Goal: Transaction & Acquisition: Obtain resource

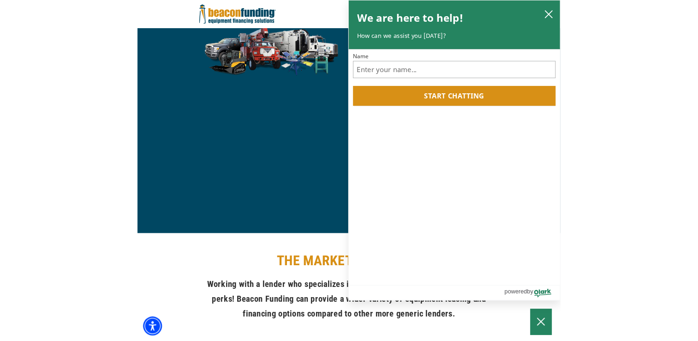
scroll to position [600, 0]
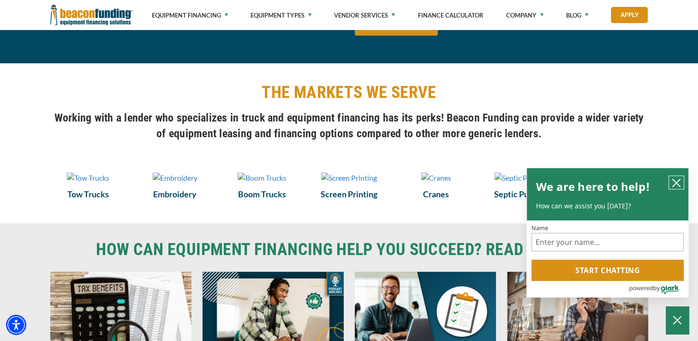
click at [452, 187] on icon "close chatbox" at bounding box center [676, 182] width 9 height 9
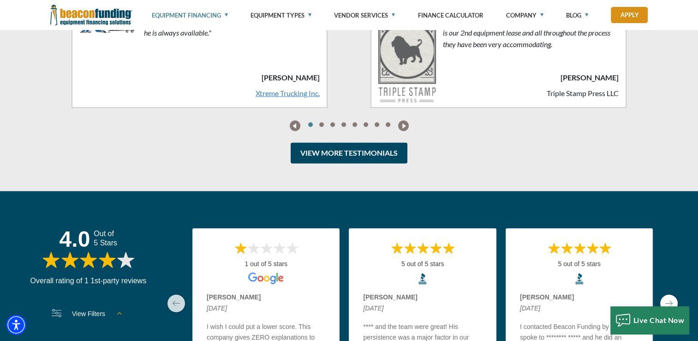
scroll to position [2262, 0]
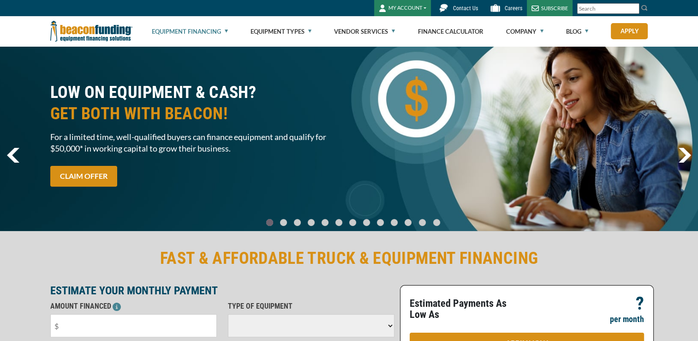
click at [189, 27] on link "Equipment Financing" at bounding box center [190, 32] width 76 height 30
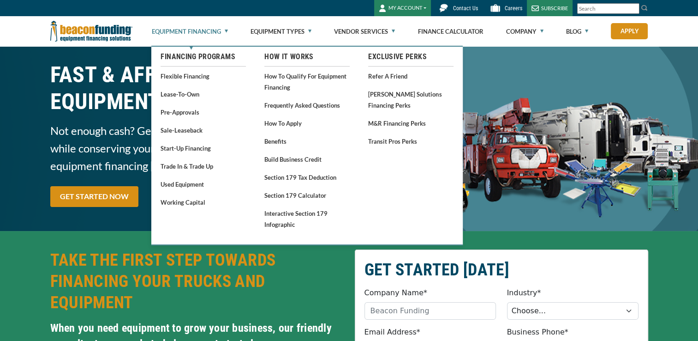
click at [193, 37] on link "Equipment Financing" at bounding box center [190, 32] width 76 height 30
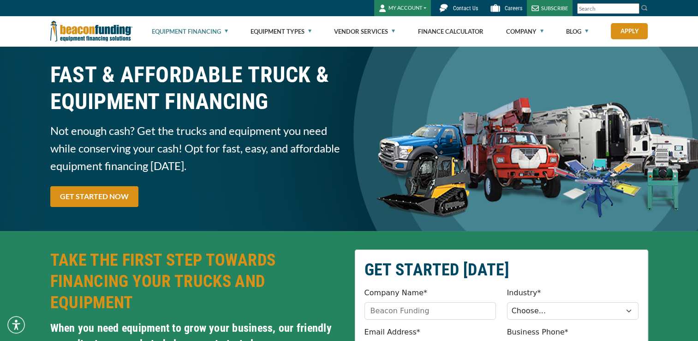
click at [199, 32] on link "Equipment Financing" at bounding box center [190, 32] width 76 height 30
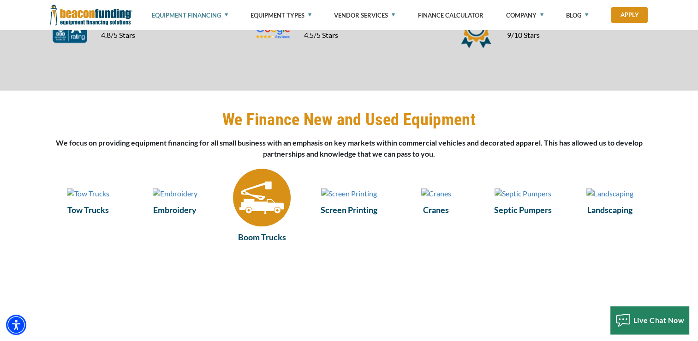
scroll to position [1108, 0]
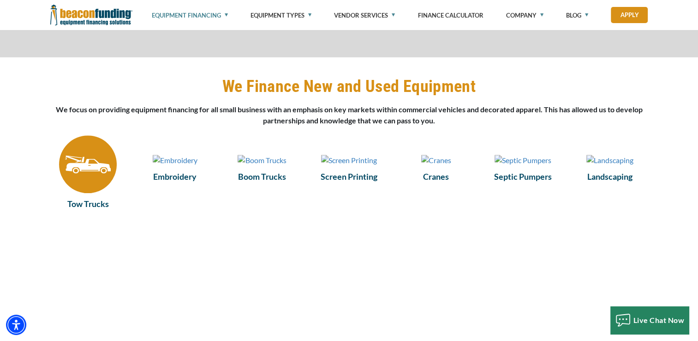
click at [103, 193] on img at bounding box center [88, 164] width 58 height 58
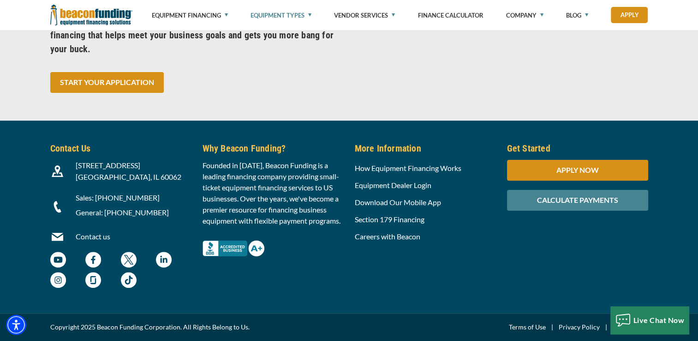
scroll to position [3768, 0]
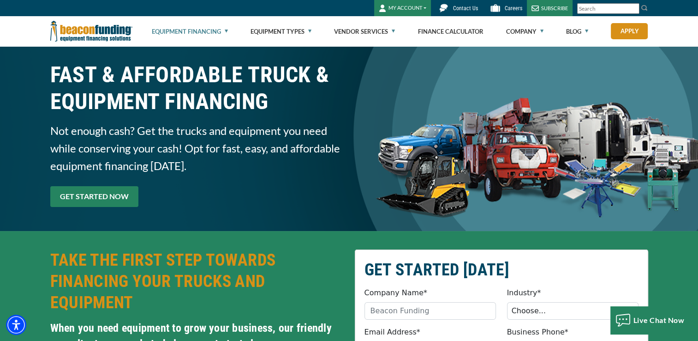
click at [98, 195] on link "GET STARTED NOW" at bounding box center [94, 196] width 88 height 21
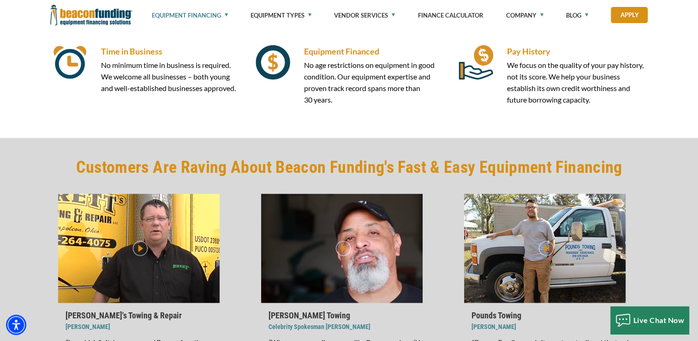
scroll to position [2133, 0]
